Goal: Information Seeking & Learning: Learn about a topic

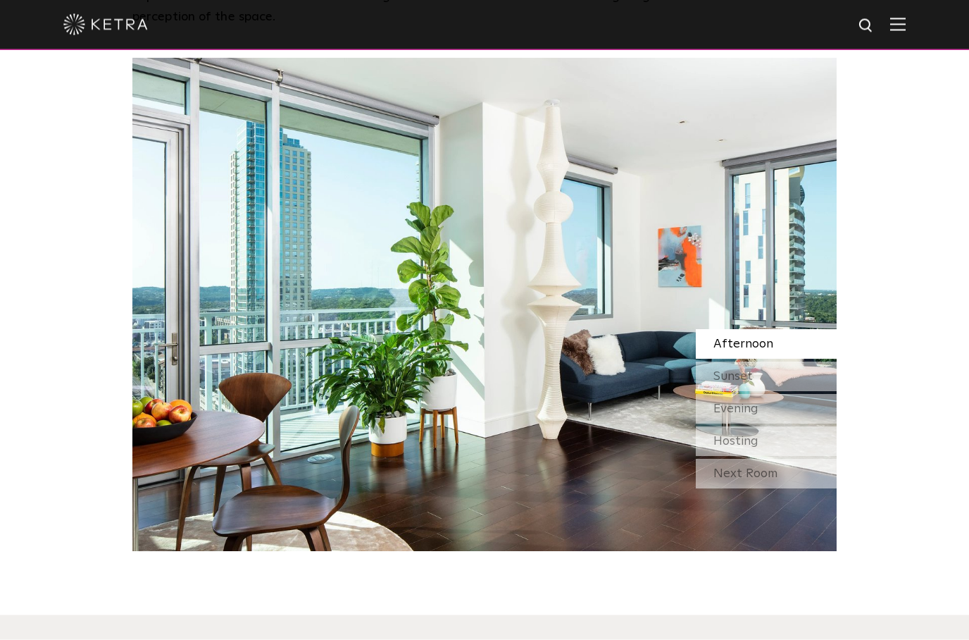
click at [892, 27] on img at bounding box center [897, 24] width 15 height 13
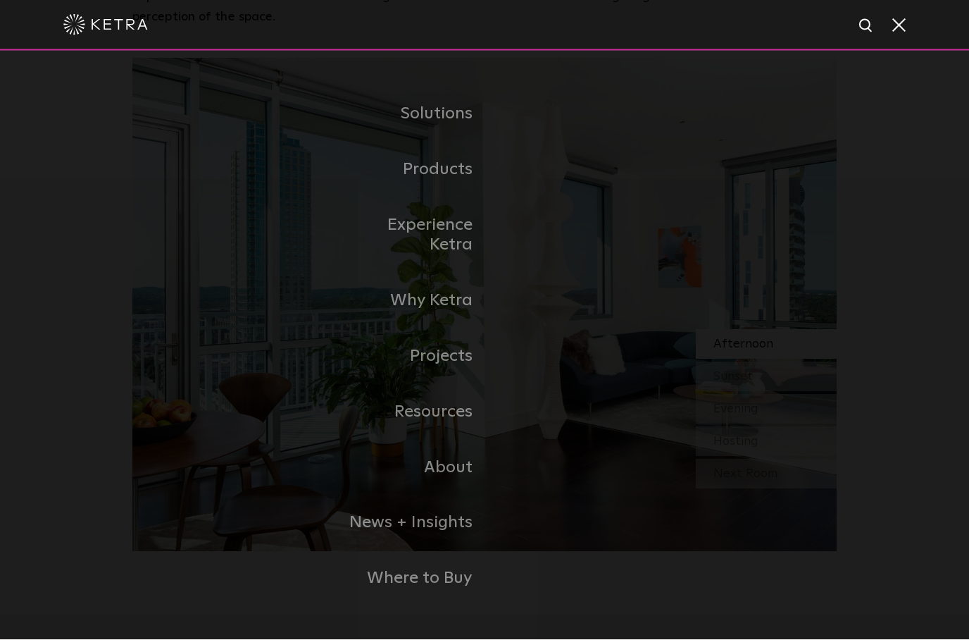
scroll to position [1315, 0]
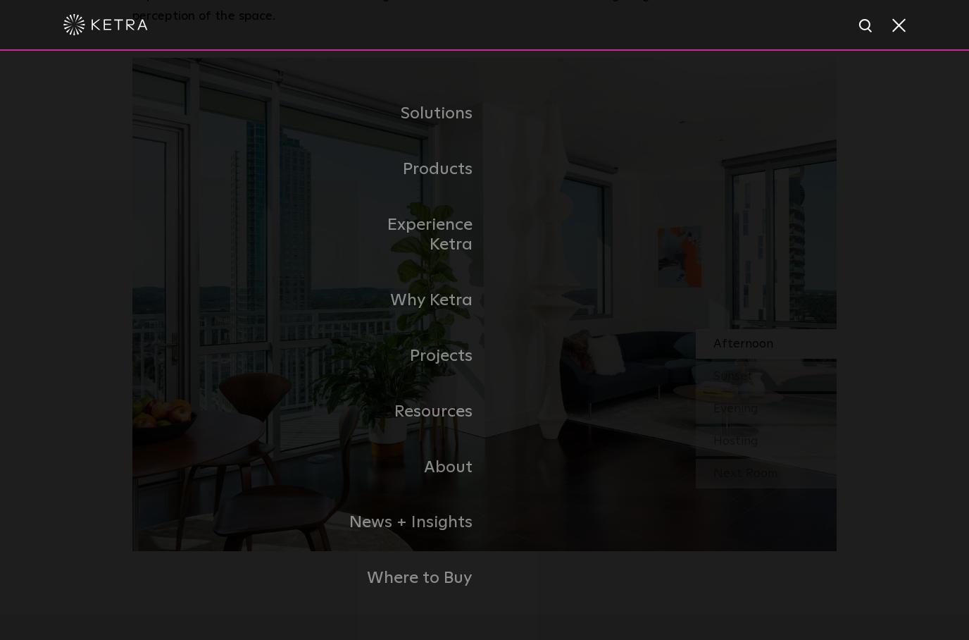
click at [0, 0] on link "Commercial Products" at bounding box center [0, 0] width 0 height 0
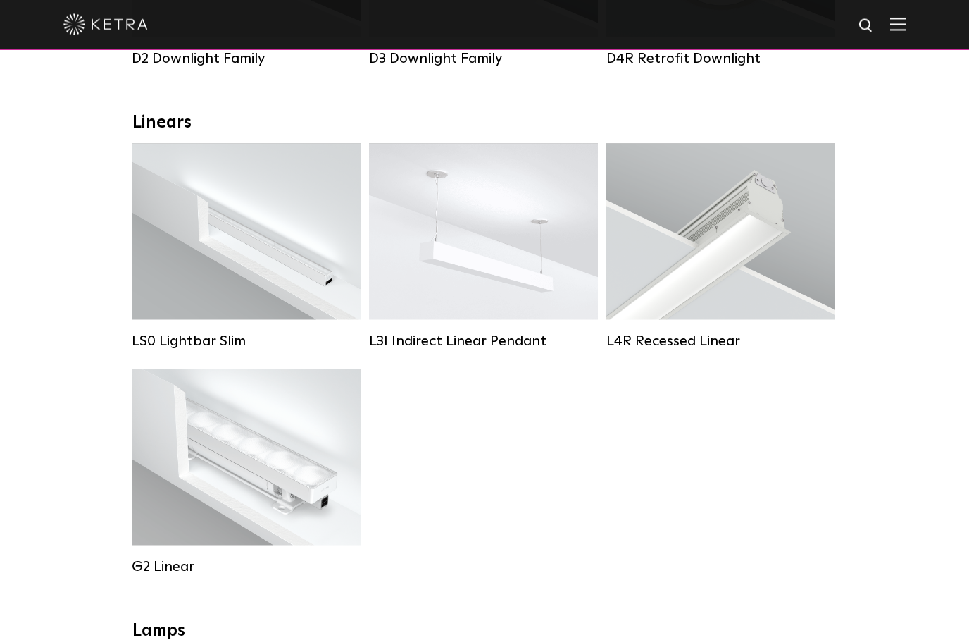
scroll to position [450, 0]
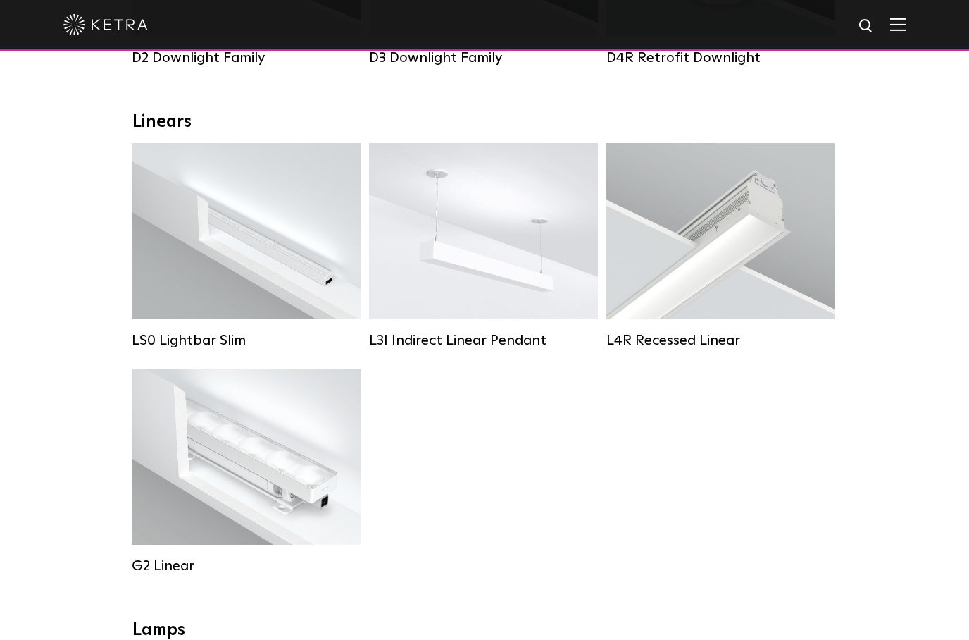
click at [260, 255] on div "Lumen Output: 200 / 350 Colors: White / Black Control: X96 Controller" at bounding box center [246, 231] width 118 height 54
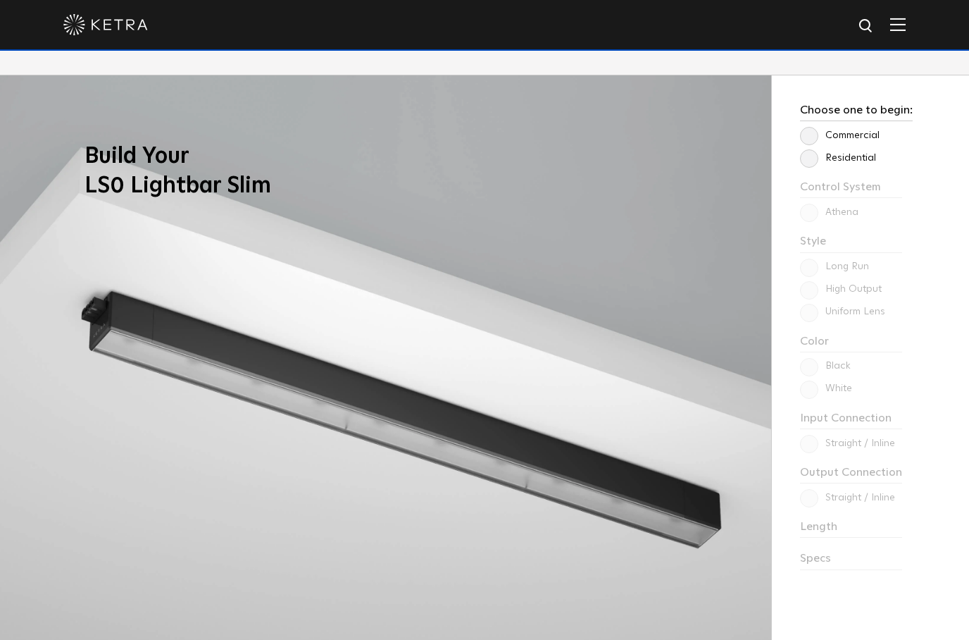
scroll to position [1210, 0]
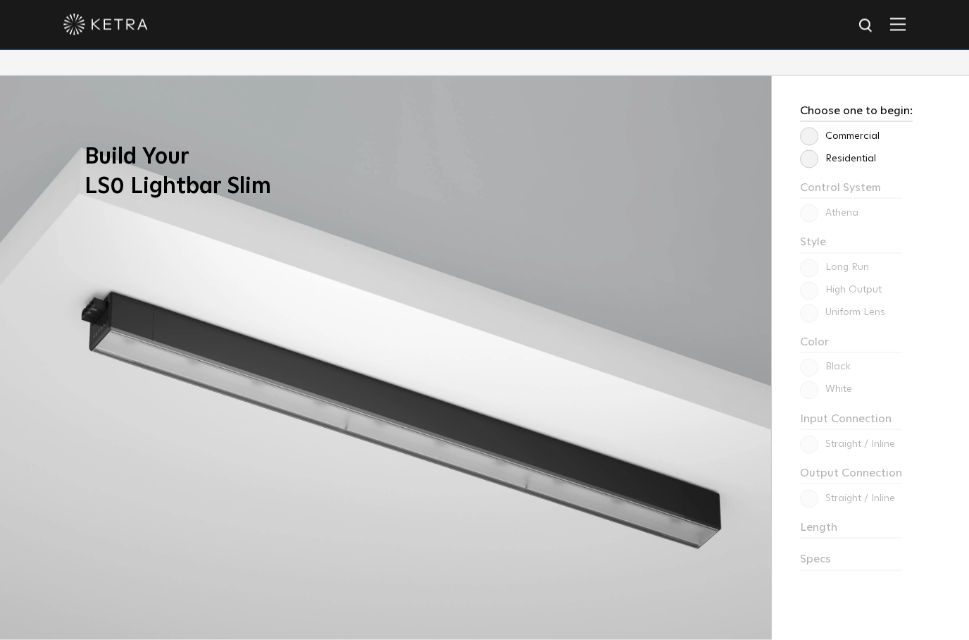
click at [805, 165] on label "Residential" at bounding box center [838, 159] width 76 height 12
click at [0, 0] on input "Residential" at bounding box center [0, 0] width 0 height 0
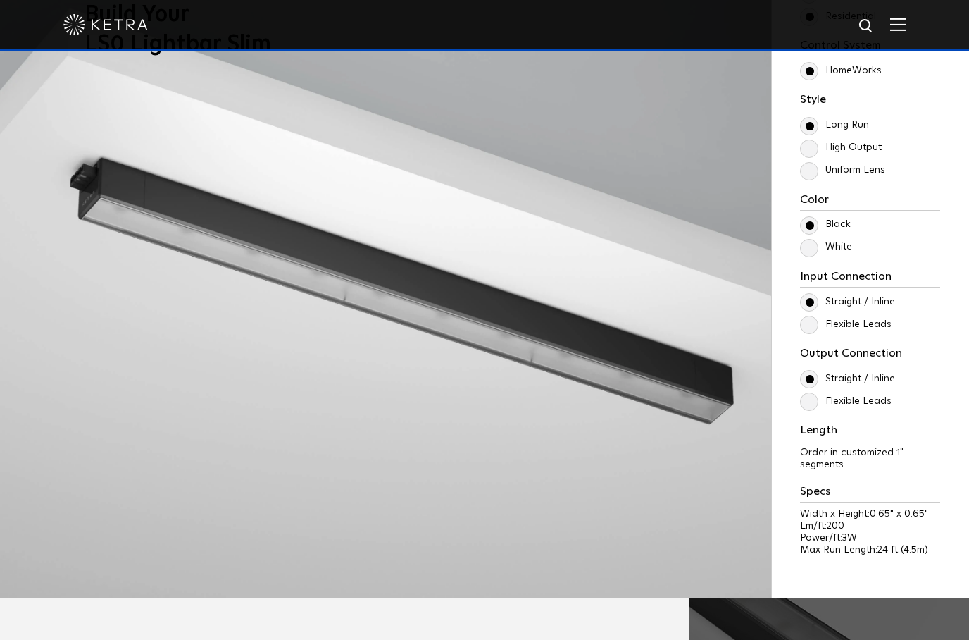
scroll to position [1337, 0]
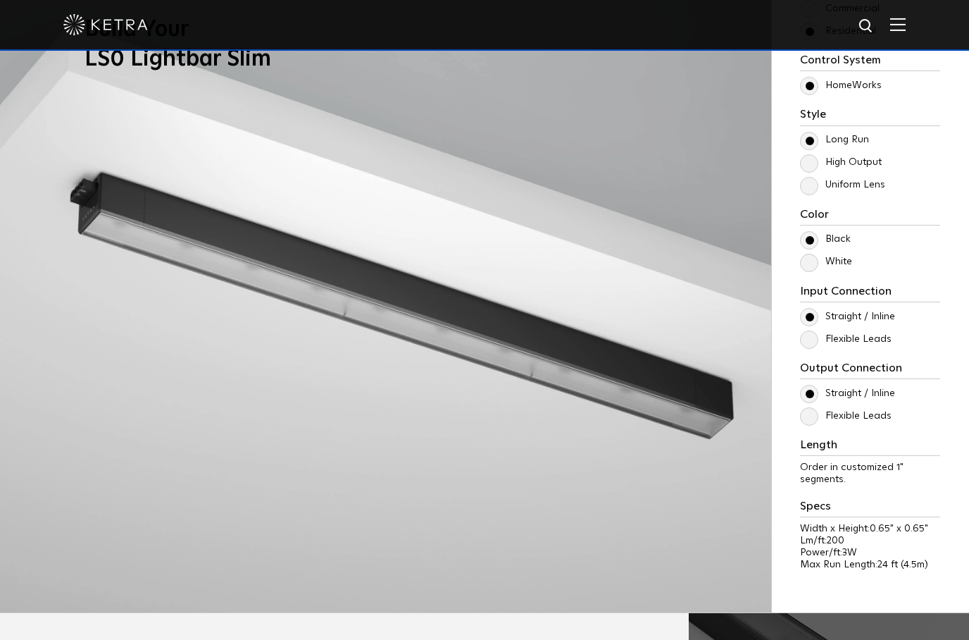
click at [818, 268] on label "White" at bounding box center [826, 262] width 52 height 12
click at [0, 0] on input "White" at bounding box center [0, 0] width 0 height 0
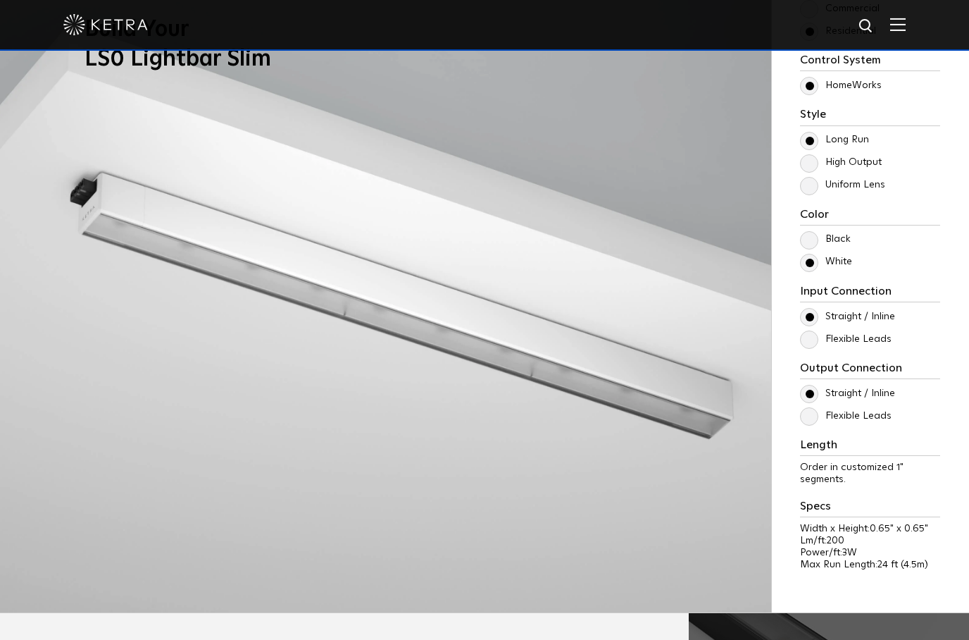
click at [809, 245] on label "Black" at bounding box center [825, 239] width 51 height 12
click at [0, 0] on input "Black" at bounding box center [0, 0] width 0 height 0
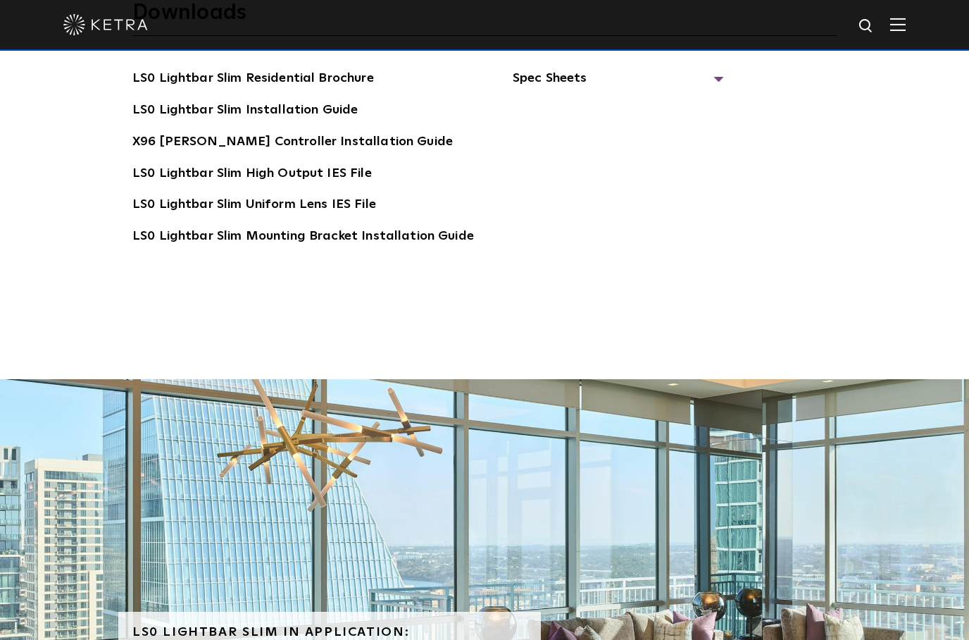
scroll to position [2999, 0]
